Goal: Task Accomplishment & Management: Manage account settings

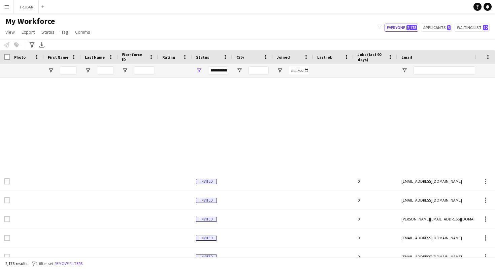
scroll to position [295, 0]
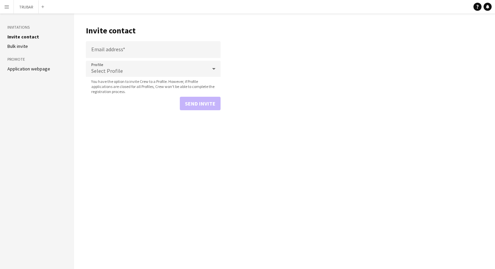
click at [5, 8] on app-icon "Menu" at bounding box center [6, 6] width 5 height 5
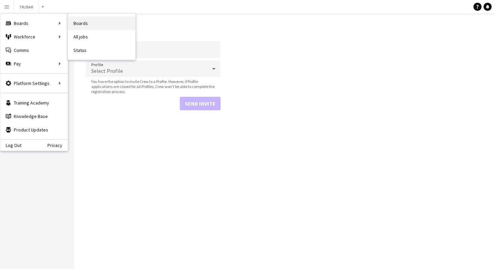
click at [84, 23] on link "Boards" at bounding box center [101, 22] width 67 height 13
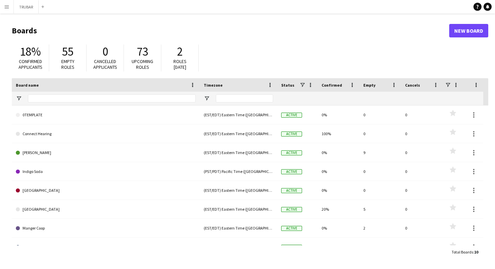
click at [7, 7] on app-icon "Menu" at bounding box center [6, 6] width 5 height 5
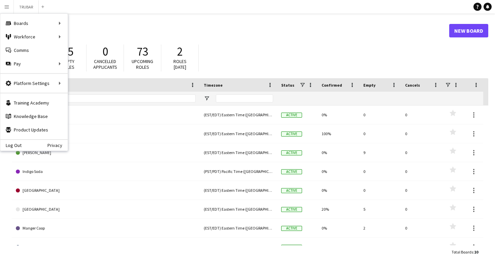
click at [84, 249] on div "Total Boards : 10 Filtered : 10" at bounding box center [250, 251] width 476 height 13
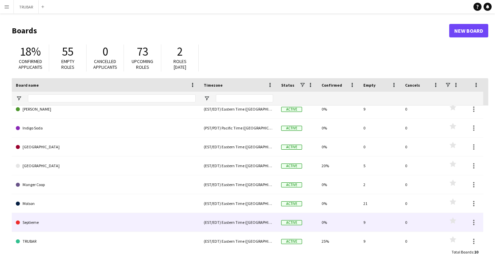
scroll to position [49, 0]
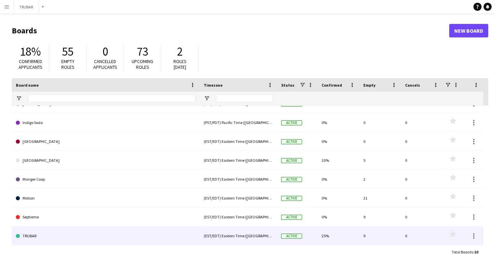
click at [93, 229] on link "TRUBAR" at bounding box center [106, 235] width 180 height 19
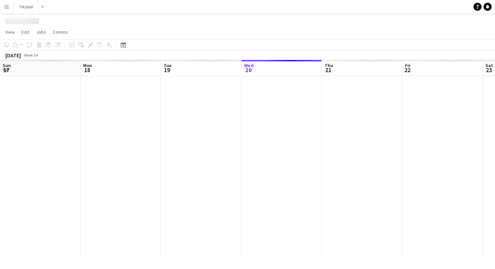
scroll to position [0, 161]
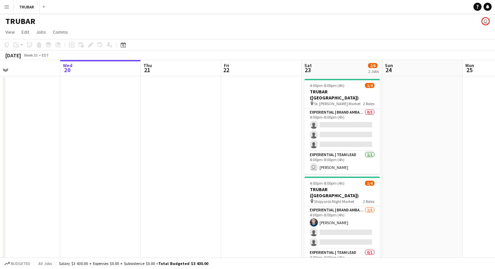
scroll to position [0, 182]
drag, startPoint x: 169, startPoint y: 105, endPoint x: 148, endPoint y: 128, distance: 31.2
click at [148, 128] on app-calendar-viewport "Sun 17 Mon 18 Tue 19 Wed 20 Thu 21 Fri 22 Sat 23 2/8 2 Jobs Sun 24 Mon 25 Tue 2…" at bounding box center [247, 167] width 495 height 214
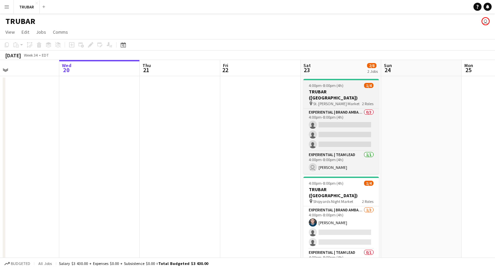
click at [328, 94] on h3 "TRUBAR ([GEOGRAPHIC_DATA])" at bounding box center [340, 95] width 75 height 12
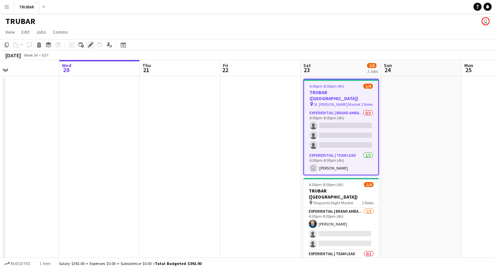
click at [92, 43] on icon at bounding box center [91, 45] width 4 height 4
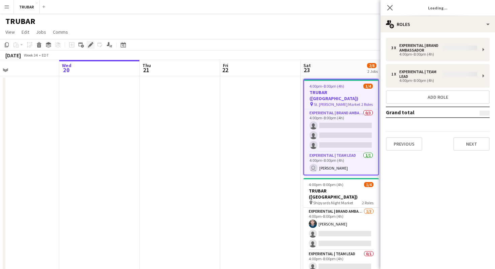
type input "*******"
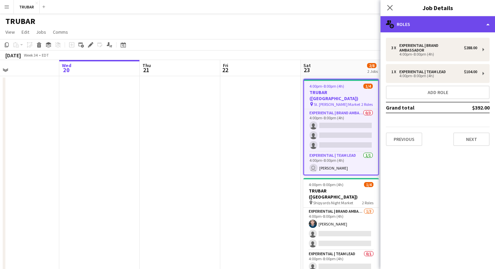
click at [435, 24] on div "multiple-users-add Roles" at bounding box center [437, 24] width 114 height 16
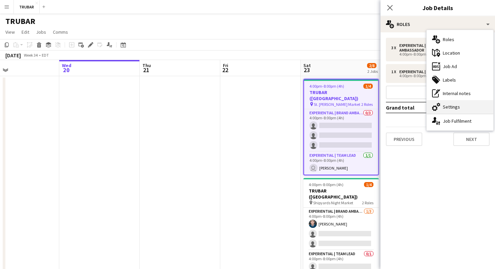
click at [450, 108] on div "cog-double-3 Settings" at bounding box center [459, 106] width 67 height 13
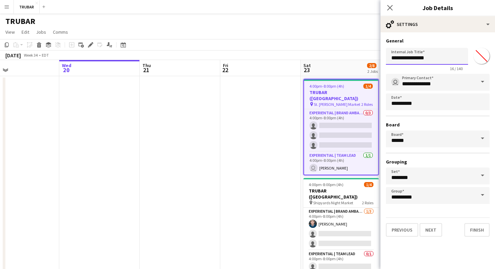
click at [437, 62] on input "**********" at bounding box center [427, 56] width 82 height 17
drag, startPoint x: 434, startPoint y: 57, endPoint x: 411, endPoint y: 58, distance: 23.3
click at [411, 58] on input "**********" at bounding box center [427, 56] width 82 height 17
type input "**********"
click at [292, 171] on app-date-cell at bounding box center [260, 175] width 80 height 198
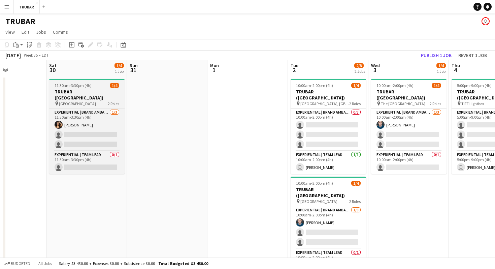
scroll to position [0, 199]
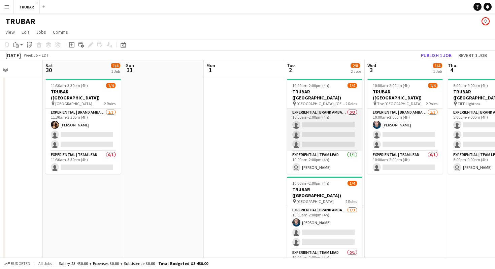
click at [335, 111] on app-card-role "Experiential | Brand Ambassador 0/3 10:00am-2:00pm (4h) single-neutral-actions …" at bounding box center [324, 129] width 75 height 42
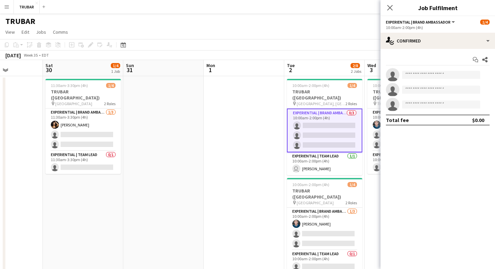
click at [433, 20] on span "Experiential | Brand Ambassador" at bounding box center [418, 22] width 65 height 5
click at [417, 14] on div "Close pop-in Job Fulfilment" at bounding box center [437, 8] width 114 height 16
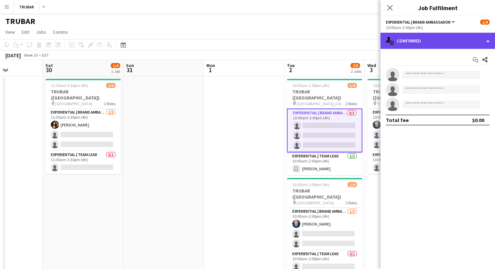
click at [453, 36] on div "single-neutral-actions-check-2 Confirmed" at bounding box center [437, 41] width 114 height 16
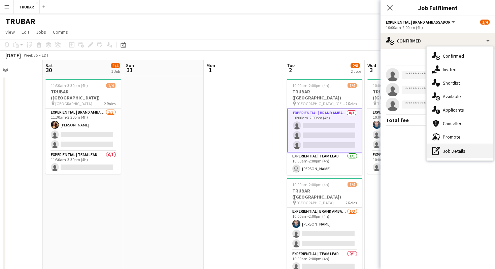
click at [449, 149] on div "pen-write Job Details" at bounding box center [459, 150] width 67 height 13
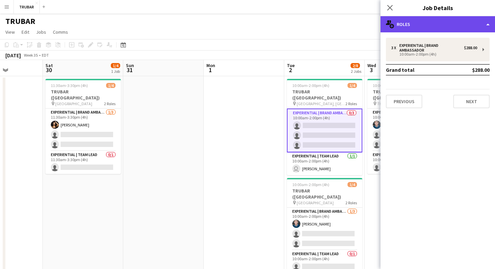
click at [429, 24] on div "multiple-users-add Roles" at bounding box center [437, 24] width 114 height 16
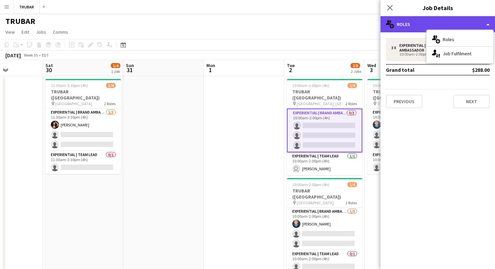
click at [410, 22] on div "multiple-users-add Roles" at bounding box center [437, 24] width 114 height 16
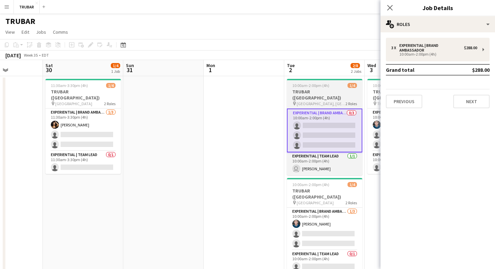
click at [326, 101] on span "[GEOGRAPHIC_DATA], [GEOGRAPHIC_DATA]" at bounding box center [321, 103] width 49 height 5
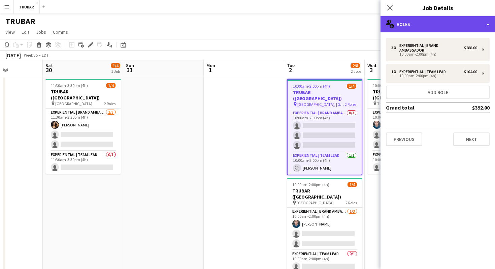
click at [417, 25] on div "multiple-users-add Roles" at bounding box center [437, 24] width 114 height 16
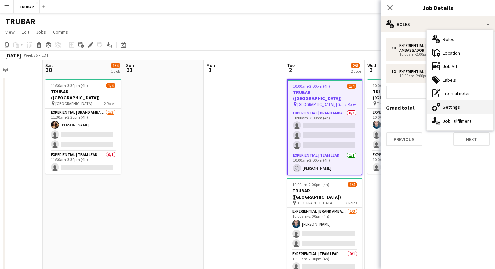
click at [446, 105] on div "cog-double-3 Settings" at bounding box center [459, 106] width 67 height 13
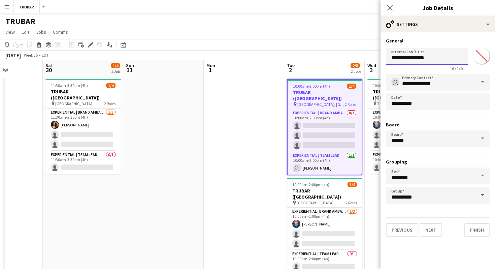
click at [430, 60] on input "**********" at bounding box center [427, 56] width 82 height 17
paste input "text"
type input "**********"
click at [481, 230] on button "Finish" at bounding box center [476, 229] width 25 height 13
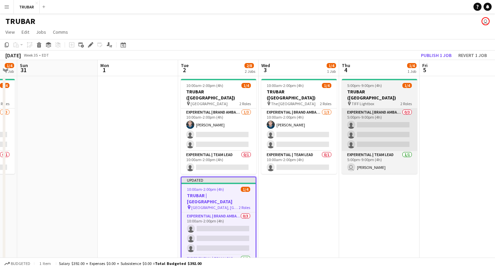
scroll to position [0, 325]
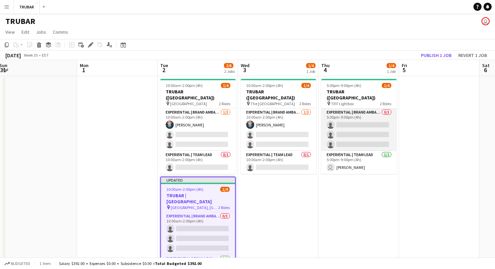
click at [365, 108] on app-card-role "Experiential | Brand Ambassador 0/3 5:00pm-9:00pm (4h) single-neutral-actions s…" at bounding box center [358, 129] width 75 height 42
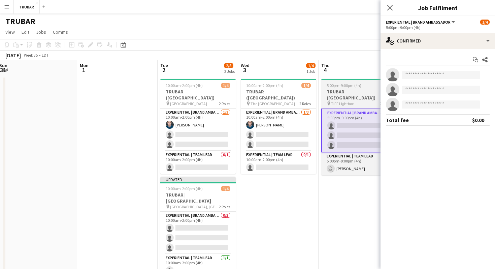
click at [358, 90] on h3 "TRUBAR ([GEOGRAPHIC_DATA])" at bounding box center [358, 95] width 75 height 12
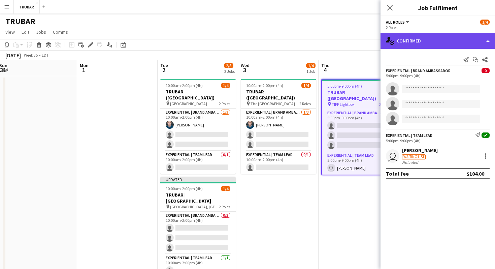
click at [446, 42] on div "single-neutral-actions-check-2 Confirmed" at bounding box center [437, 41] width 114 height 16
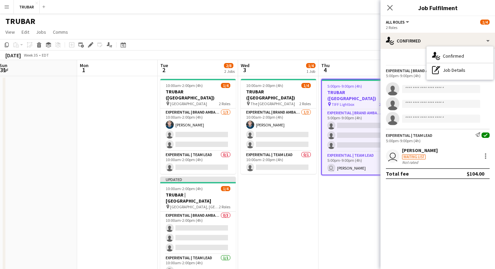
click at [422, 24] on div "All roles All roles Experiential | Brand Ambassador Experiential | Team Lead 1/4" at bounding box center [438, 22] width 104 height 6
click at [353, 81] on app-job-card "5:00pm-9:00pm (4h) 1/4 TRUBAR ([GEOGRAPHIC_DATA]) pin TIFF Lightbox 2 Roles Exp…" at bounding box center [358, 127] width 75 height 96
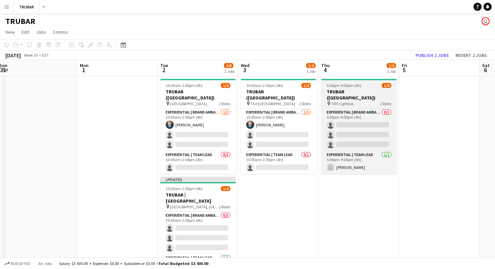
click at [349, 89] on h3 "TRUBAR ([GEOGRAPHIC_DATA])" at bounding box center [358, 95] width 75 height 12
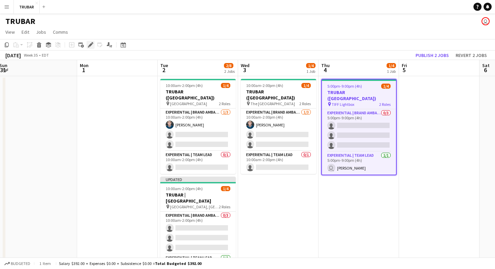
click at [90, 44] on icon at bounding box center [91, 45] width 4 height 4
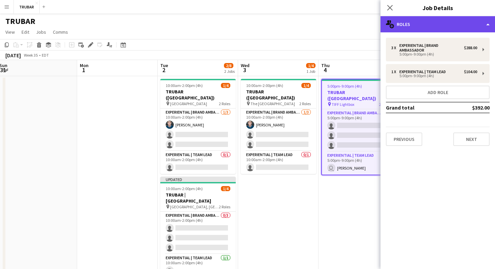
click at [411, 27] on div "multiple-users-add Roles" at bounding box center [437, 24] width 114 height 16
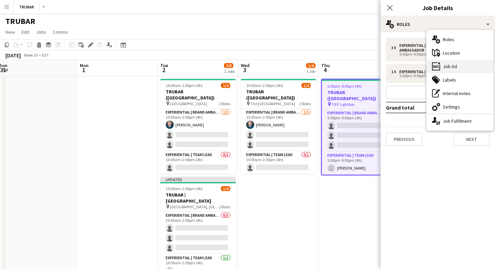
click at [444, 67] on div "ads-window Job Ad" at bounding box center [459, 66] width 67 height 13
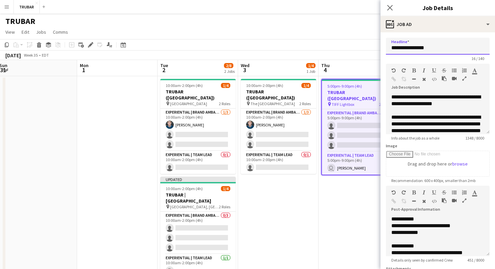
drag, startPoint x: 434, startPoint y: 46, endPoint x: 378, endPoint y: 46, distance: 55.9
click at [378, 46] on body "Menu Boards Boards Boards All jobs Status Workforce Workforce My Workforce Recr…" at bounding box center [247, 142] width 495 height 285
paste input "text"
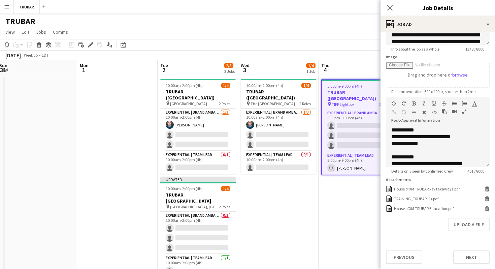
type input "**********"
click at [357, 201] on app-date-cell "5:00pm-9:00pm (4h) 1/4 TRUBAR ([GEOGRAPHIC_DATA]) pin TIFF Lightbox 2 Roles Exp…" at bounding box center [358, 175] width 80 height 198
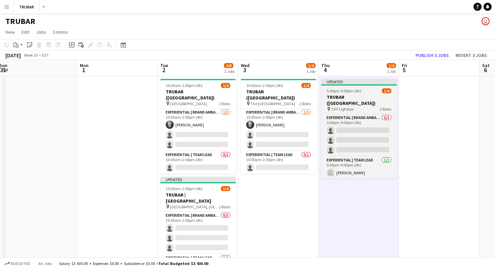
click at [350, 95] on h3 "TRUBAR ([GEOGRAPHIC_DATA])" at bounding box center [358, 100] width 75 height 12
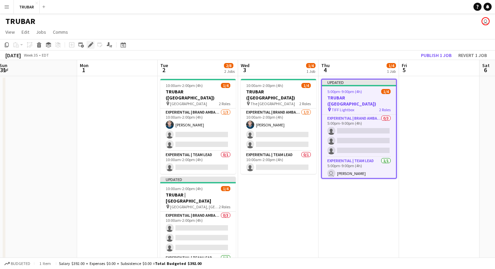
click at [93, 45] on icon "Edit" at bounding box center [90, 44] width 5 height 5
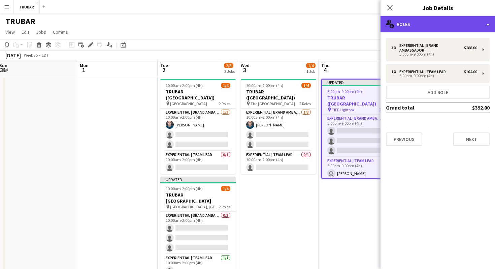
click at [406, 22] on div "multiple-users-add Roles" at bounding box center [437, 24] width 114 height 16
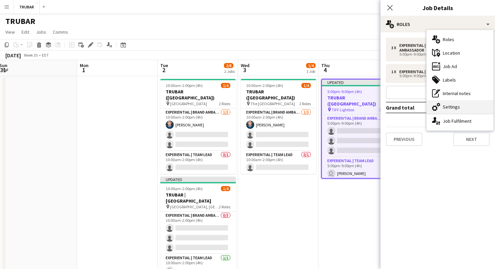
click at [445, 108] on div "cog-double-3 Settings" at bounding box center [459, 106] width 67 height 13
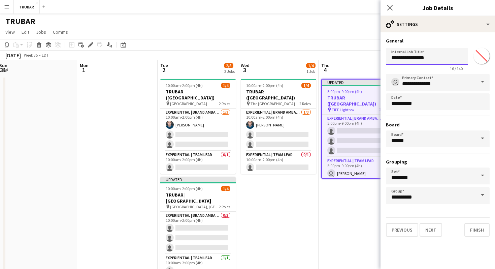
drag, startPoint x: 435, startPoint y: 58, endPoint x: 359, endPoint y: 54, distance: 76.2
click at [360, 55] on body "Menu Boards Boards Boards All jobs Status Workforce Workforce My Workforce Recr…" at bounding box center [247, 142] width 495 height 285
paste input "text"
type input "**********"
click at [472, 222] on div "Previous Next Finish" at bounding box center [438, 226] width 104 height 19
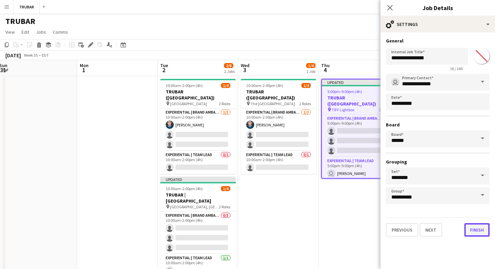
click at [473, 228] on button "Finish" at bounding box center [476, 229] width 25 height 13
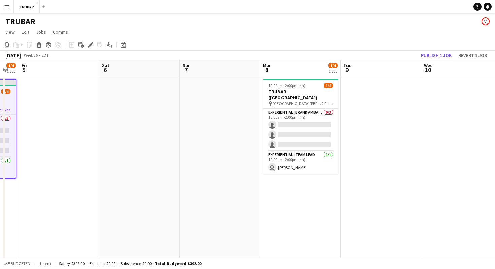
scroll to position [0, 250]
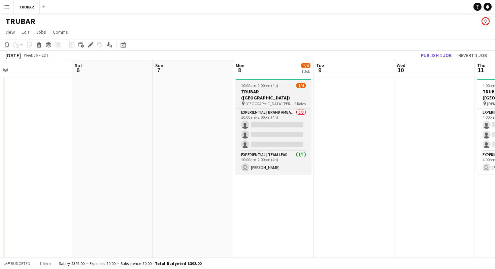
click at [264, 88] on app-job-card "10:00am-2:00pm (4h) 1/4 TRUBAR ([GEOGRAPHIC_DATA]) pin [GEOGRAPHIC_DATA][PERSON…" at bounding box center [273, 126] width 75 height 95
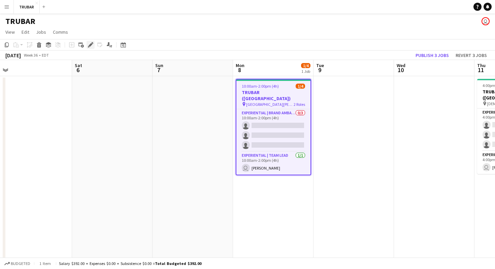
click at [92, 43] on icon "Edit" at bounding box center [90, 44] width 5 height 5
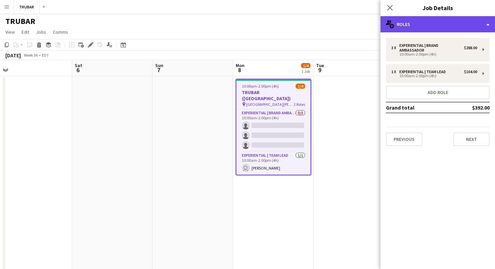
click at [406, 30] on div "multiple-users-add Roles" at bounding box center [437, 24] width 114 height 16
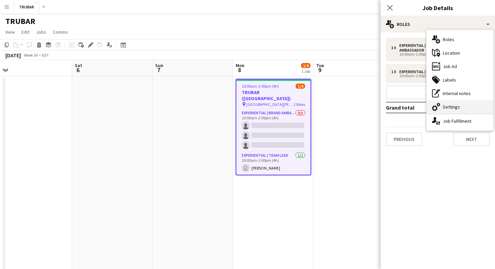
click at [452, 109] on div "cog-double-3 Settings" at bounding box center [459, 106] width 67 height 13
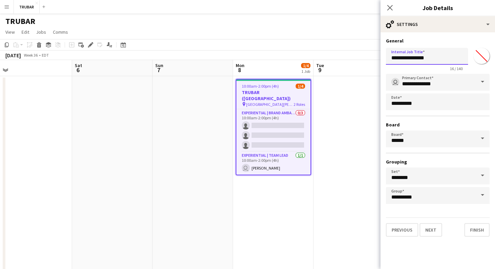
click at [430, 58] on input "**********" at bounding box center [427, 56] width 82 height 17
drag, startPoint x: 435, startPoint y: 60, endPoint x: 338, endPoint y: 44, distance: 98.2
click at [338, 44] on body "Menu Boards Boards Boards All jobs Status Workforce Workforce My Workforce Recr…" at bounding box center [247, 142] width 495 height 285
paste input "text"
type input "**********"
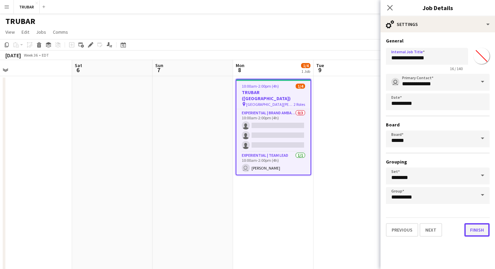
click at [478, 231] on button "Finish" at bounding box center [476, 229] width 25 height 13
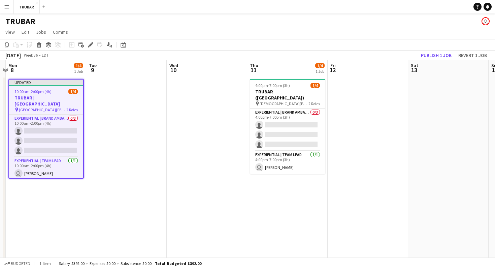
scroll to position [0, 322]
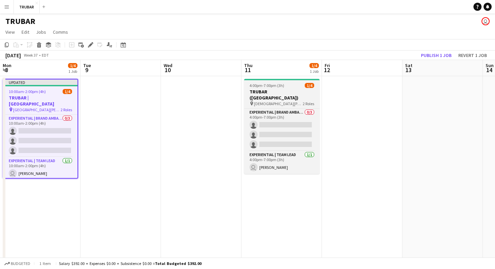
click at [287, 101] on span "[DEMOGRAPHIC_DATA][PERSON_NAME] Entry Sampling" at bounding box center [278, 103] width 49 height 5
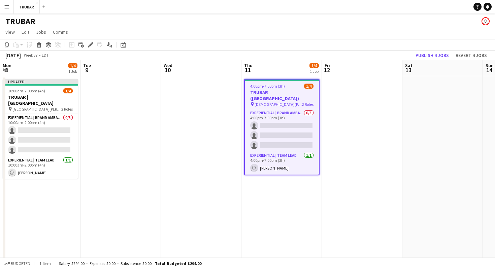
click at [286, 90] on h3 "TRUBAR ([GEOGRAPHIC_DATA])" at bounding box center [282, 95] width 74 height 12
click at [95, 45] on div "Add job Add linked Job Edit Edit linked Job Applicants" at bounding box center [87, 45] width 51 height 8
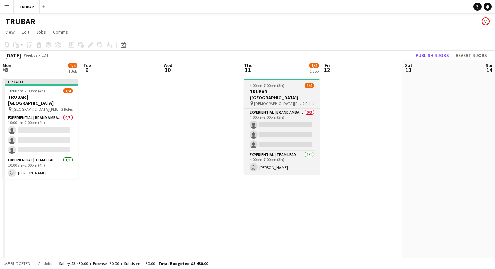
click at [255, 91] on h3 "TRUBAR ([GEOGRAPHIC_DATA])" at bounding box center [281, 95] width 75 height 12
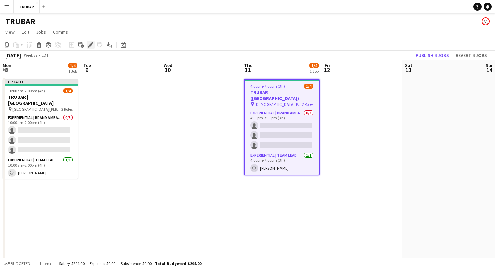
click at [91, 46] on icon "Edit" at bounding box center [90, 44] width 5 height 5
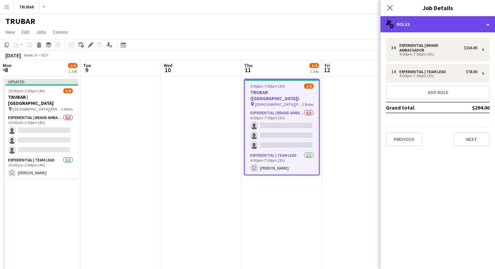
click at [419, 29] on div "multiple-users-add Roles" at bounding box center [437, 24] width 114 height 16
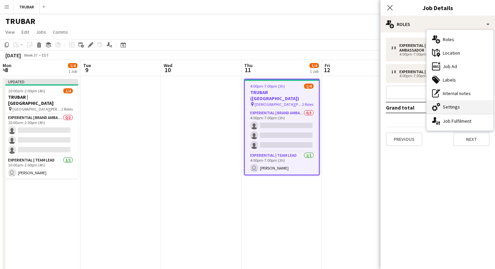
click at [446, 103] on div "cog-double-3 Settings" at bounding box center [459, 106] width 67 height 13
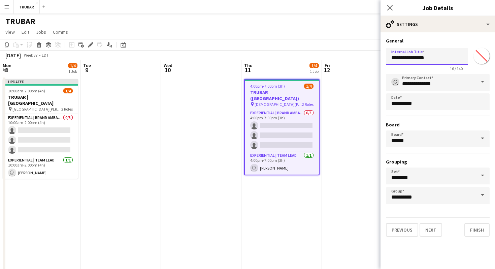
drag, startPoint x: 435, startPoint y: 61, endPoint x: 320, endPoint y: 53, distance: 115.4
click at [320, 53] on body "Menu Boards Boards Boards All jobs Status Workforce Workforce My Workforce Recr…" at bounding box center [247, 142] width 495 height 285
paste input "text"
type input "**********"
click at [472, 227] on button "Finish" at bounding box center [476, 229] width 25 height 13
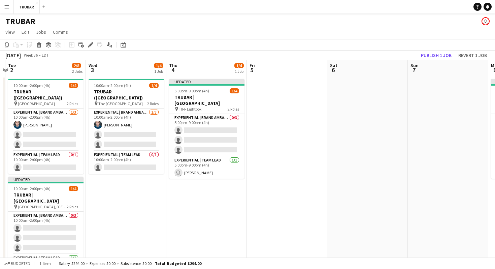
scroll to position [0, 190]
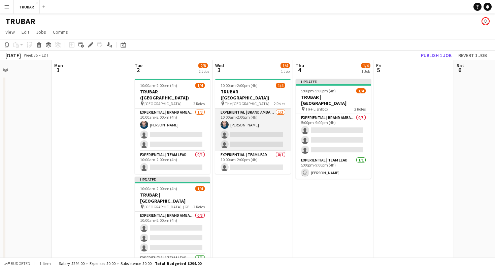
click at [253, 108] on app-card-role "Experiential | Brand Ambassador [DATE] 10:00am-2:00pm (4h) [PERSON_NAME] single…" at bounding box center [252, 129] width 75 height 42
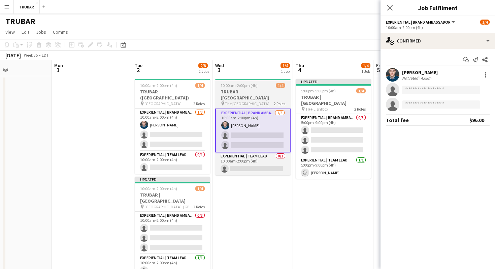
click at [254, 94] on h3 "TRUBAR ([GEOGRAPHIC_DATA])" at bounding box center [252, 95] width 75 height 12
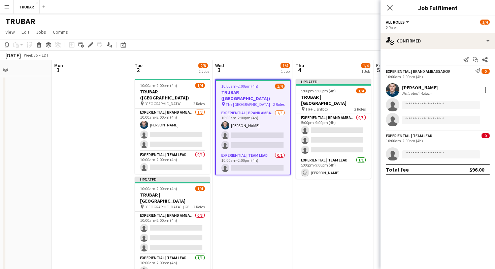
click at [423, 23] on div "All roles All roles Experiential | Brand Ambassador Experiential | Team Lead 1/4" at bounding box center [438, 22] width 104 height 6
click at [409, 25] on button "All roles" at bounding box center [398, 22] width 24 height 5
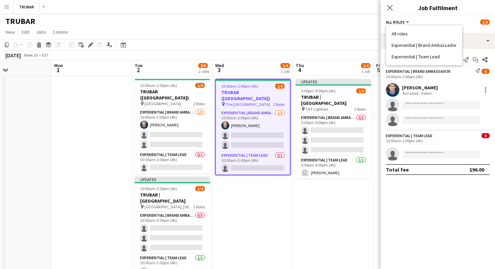
click at [422, 16] on div "Close pop-in Job Fulfilment" at bounding box center [437, 8] width 114 height 16
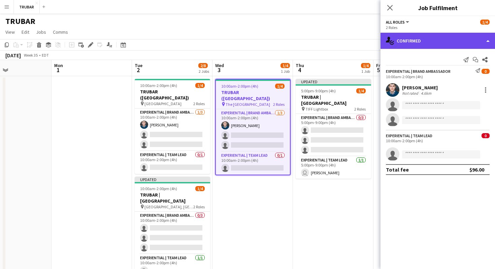
click at [417, 44] on div "single-neutral-actions-check-2 Confirmed" at bounding box center [437, 41] width 114 height 16
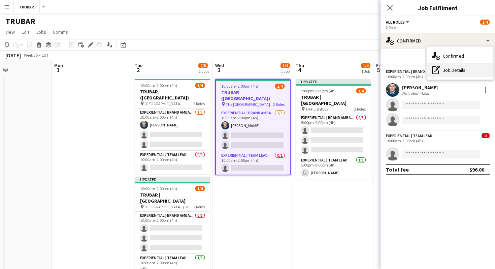
click at [437, 69] on icon at bounding box center [436, 69] width 3 height 3
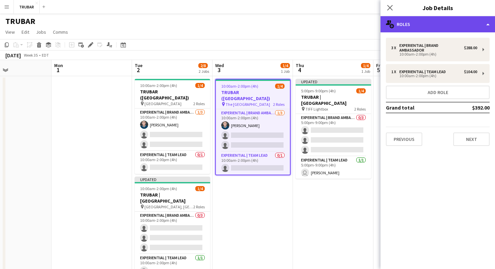
click at [419, 27] on div "multiple-users-add Roles" at bounding box center [437, 24] width 114 height 16
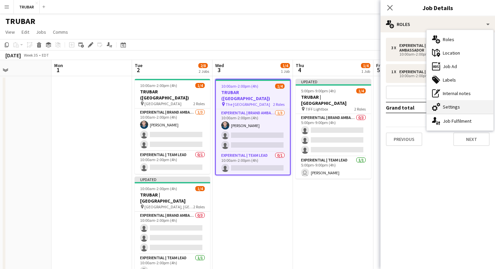
click at [445, 105] on div "cog-double-3 Settings" at bounding box center [459, 106] width 67 height 13
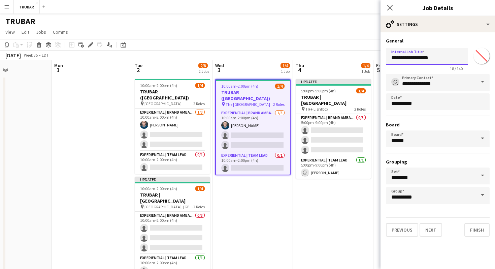
drag, startPoint x: 445, startPoint y: 60, endPoint x: 353, endPoint y: 58, distance: 91.9
click at [353, 58] on body "Menu Boards Boards Boards All jobs Status Workforce Workforce My Workforce Recr…" at bounding box center [247, 142] width 495 height 285
paste input "text"
type input "**********"
click at [478, 230] on button "Finish" at bounding box center [476, 229] width 25 height 13
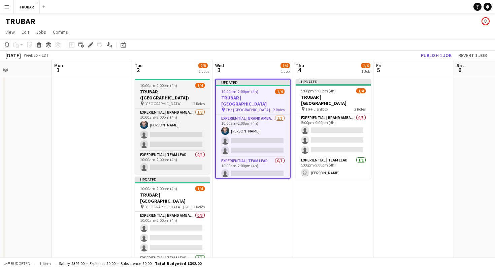
click at [172, 92] on h3 "TRUBAR ([GEOGRAPHIC_DATA])" at bounding box center [172, 95] width 75 height 12
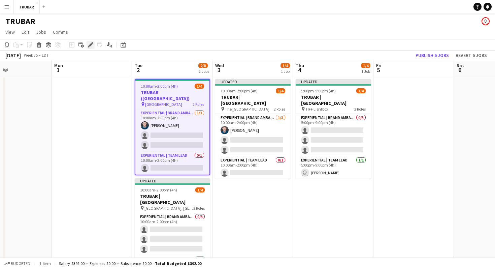
click at [92, 44] on icon "Edit" at bounding box center [90, 44] width 5 height 5
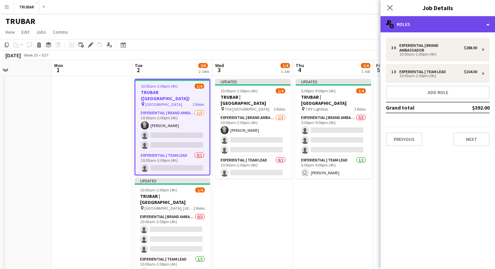
click at [408, 26] on div "multiple-users-add Roles" at bounding box center [437, 24] width 114 height 16
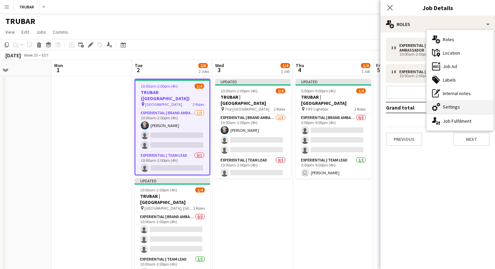
click at [443, 105] on div "cog-double-3 Settings" at bounding box center [459, 106] width 67 height 13
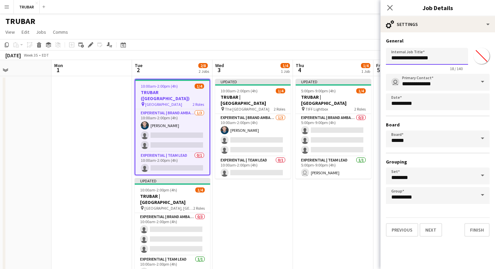
click at [435, 58] on input "**********" at bounding box center [427, 56] width 82 height 17
paste input "text"
type input "**********"
click at [473, 226] on button "Finish" at bounding box center [476, 229] width 25 height 13
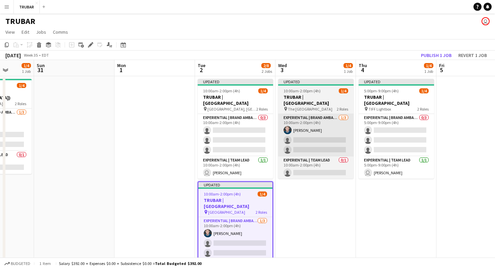
scroll to position [0, 154]
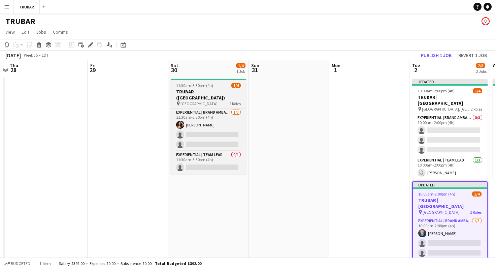
click at [212, 89] on h3 "TRUBAR ([GEOGRAPHIC_DATA])" at bounding box center [208, 95] width 75 height 12
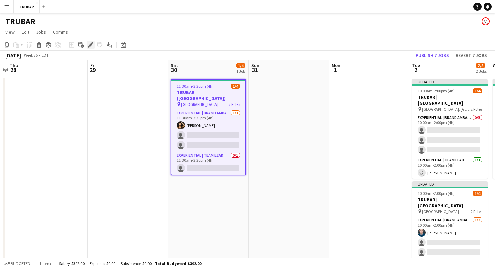
click at [89, 44] on icon "Edit" at bounding box center [90, 44] width 5 height 5
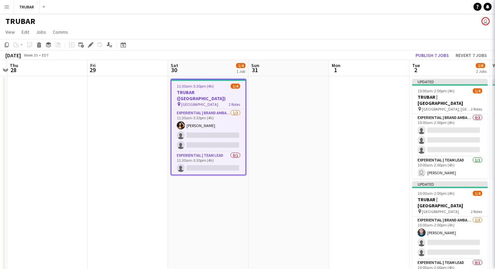
type input "*******"
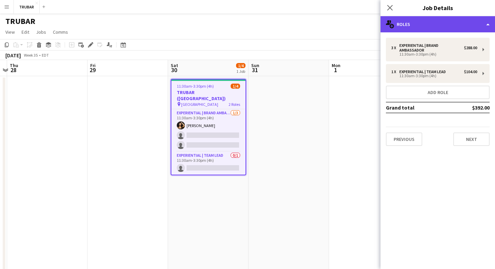
click at [432, 25] on div "multiple-users-add Roles" at bounding box center [437, 24] width 114 height 16
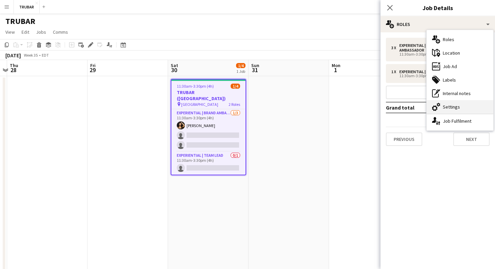
click at [448, 108] on div "cog-double-3 Settings" at bounding box center [459, 106] width 67 height 13
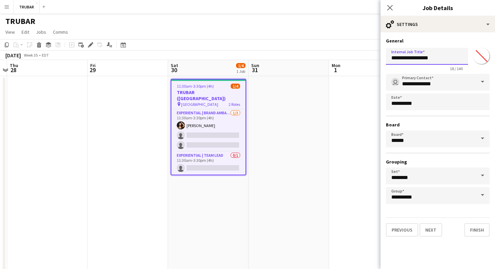
drag, startPoint x: 441, startPoint y: 58, endPoint x: 351, endPoint y: 38, distance: 91.7
click at [351, 38] on body "Menu Boards Boards Boards All jobs Status Workforce Workforce My Workforce Recr…" at bounding box center [247, 142] width 495 height 285
paste input "text"
type input "**********"
click at [483, 231] on button "Finish" at bounding box center [476, 229] width 25 height 13
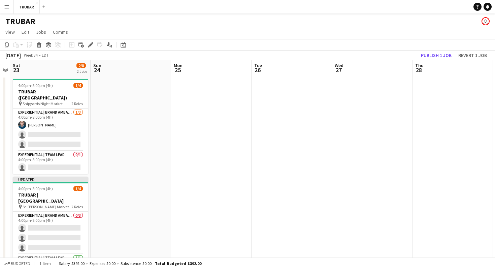
scroll to position [0, 203]
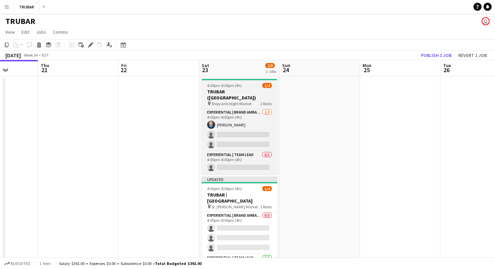
click at [240, 93] on h3 "TRUBAR ([GEOGRAPHIC_DATA])" at bounding box center [239, 95] width 75 height 12
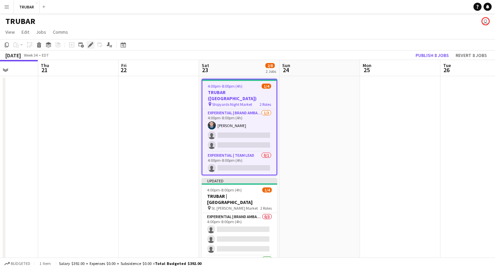
click at [88, 42] on icon "Edit" at bounding box center [90, 44] width 5 height 5
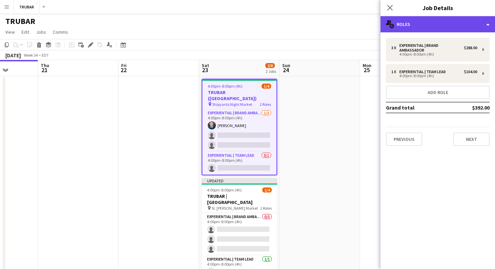
click at [416, 22] on div "multiple-users-add Roles" at bounding box center [437, 24] width 114 height 16
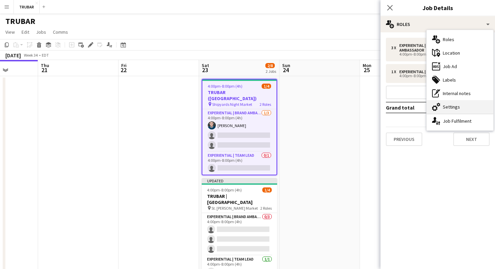
click at [443, 105] on div "cog-double-3 Settings" at bounding box center [459, 106] width 67 height 13
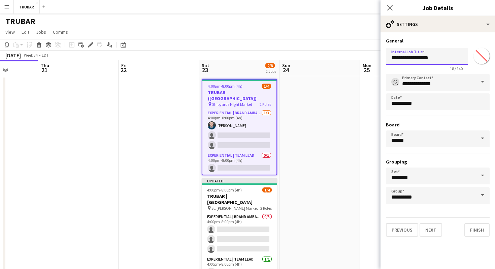
drag, startPoint x: 441, startPoint y: 59, endPoint x: 340, endPoint y: 54, distance: 101.5
click at [340, 54] on body "Menu Boards Boards Boards All jobs Status Workforce Workforce My Workforce Recr…" at bounding box center [247, 142] width 495 height 285
paste input "text"
type input "**********"
click at [471, 232] on button "Finish" at bounding box center [476, 229] width 25 height 13
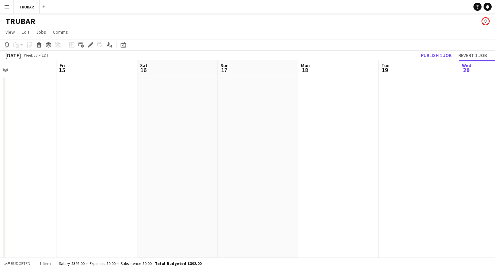
scroll to position [0, 183]
